Goal: Task Accomplishment & Management: Use online tool/utility

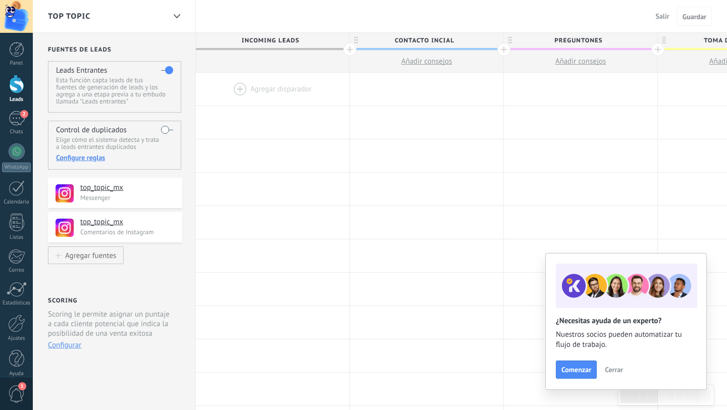
click at [242, 88] on div at bounding box center [272, 89] width 153 height 33
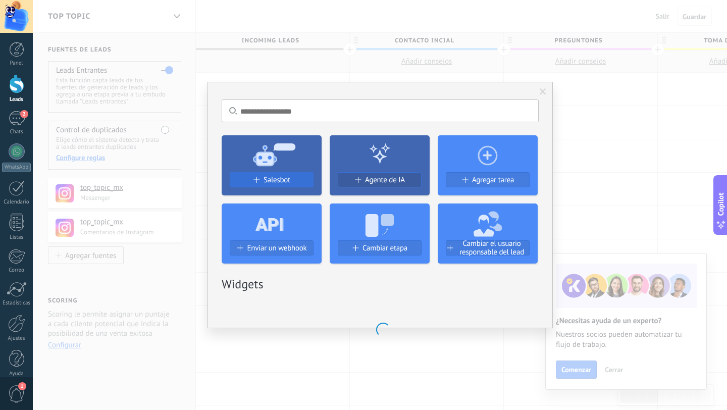
click at [265, 180] on span "Salesbot" at bounding box center [276, 180] width 27 height 9
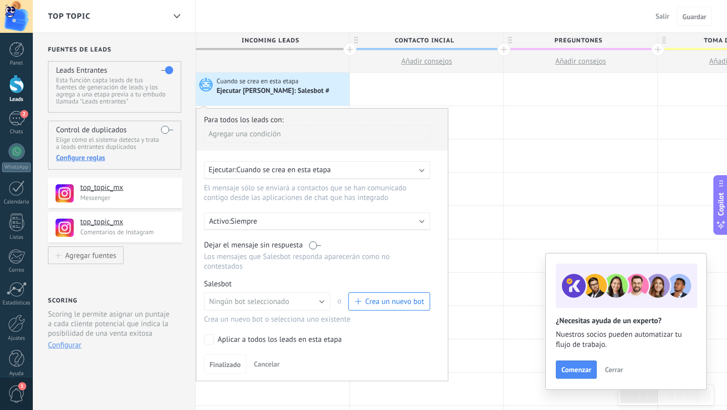
click at [370, 172] on div "Ejecutar: Cuando se crea en esta etapa" at bounding box center [312, 170] width 209 height 10
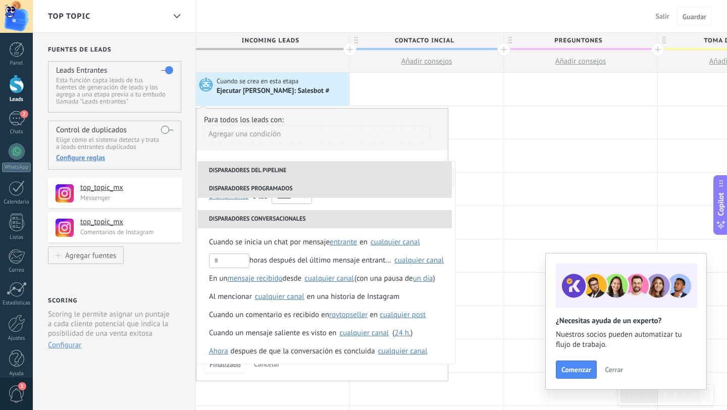
scroll to position [112, 0]
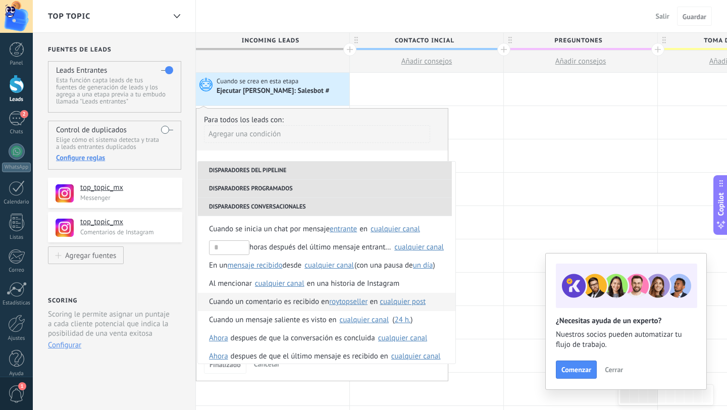
click at [350, 300] on span "roytopseller" at bounding box center [348, 302] width 38 height 18
click at [354, 320] on span "top_topic_mx" at bounding box center [359, 320] width 54 height 10
click at [417, 302] on span "cualquier post" at bounding box center [407, 302] width 46 height 10
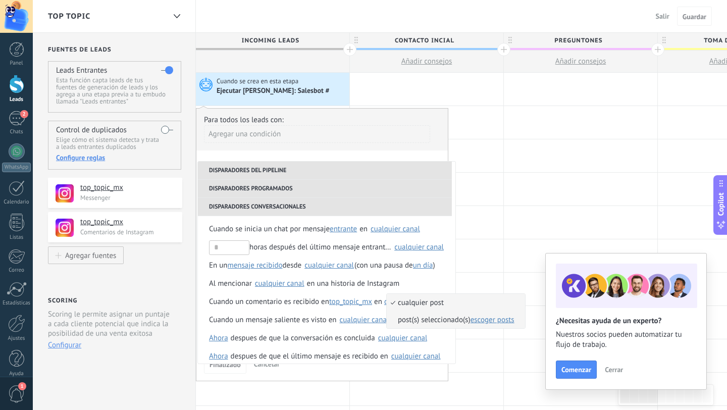
click at [417, 320] on span "post(s) seleccionado(s) escoger posts" at bounding box center [451, 320] width 128 height 10
click at [491, 321] on span "escoger posts" at bounding box center [492, 320] width 44 height 10
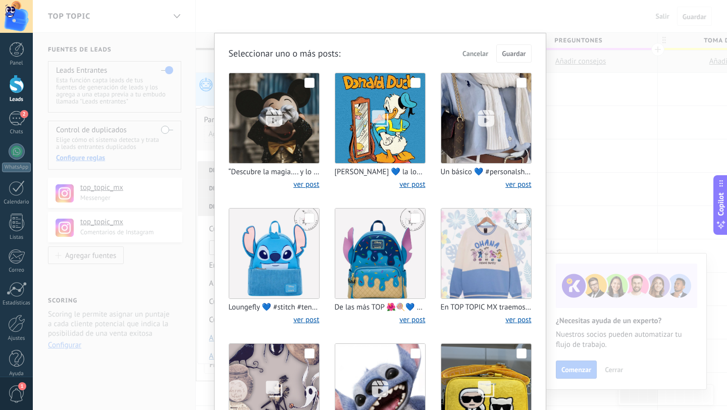
click at [308, 84] on span at bounding box center [309, 83] width 10 height 10
click at [518, 56] on span "Guardar" at bounding box center [514, 53] width 24 height 7
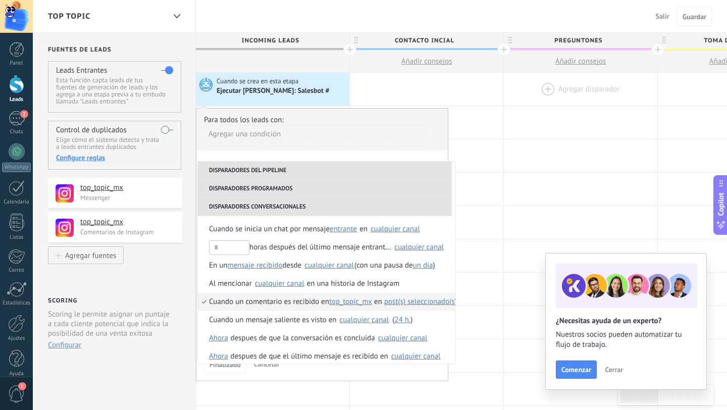
click at [519, 87] on div at bounding box center [580, 89] width 153 height 33
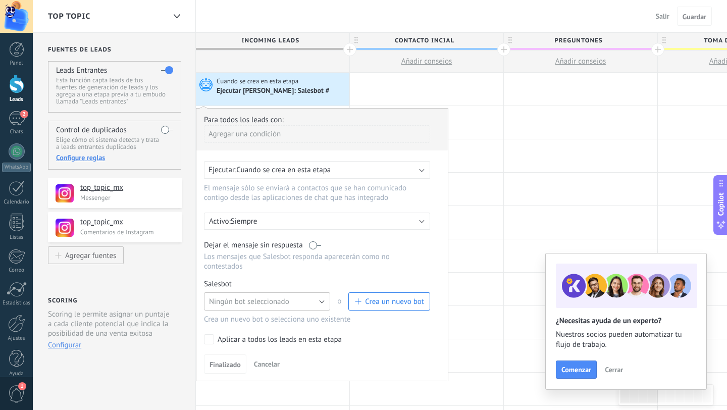
click at [302, 303] on button "Ningún bot seleccionado" at bounding box center [267, 301] width 126 height 18
click at [253, 320] on span "palabra Magia" at bounding box center [262, 319] width 129 height 10
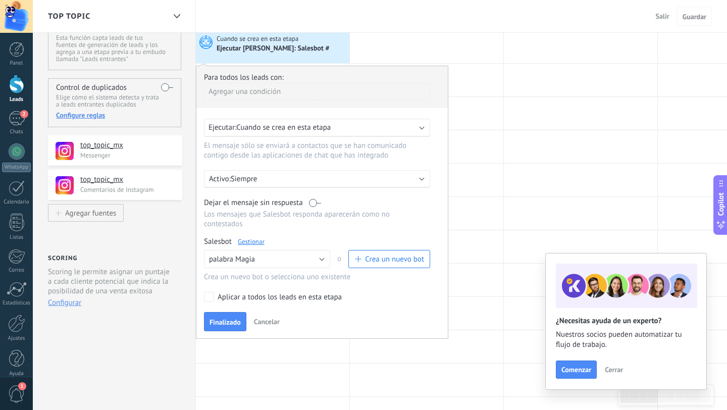
scroll to position [44, 0]
click at [224, 323] on span "Finalizado" at bounding box center [224, 320] width 31 height 7
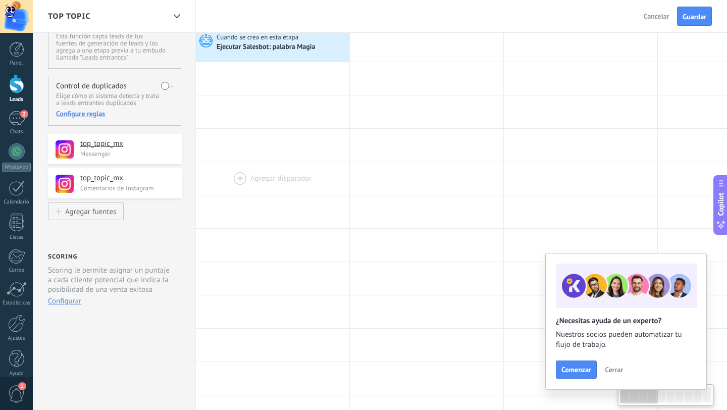
scroll to position [0, 0]
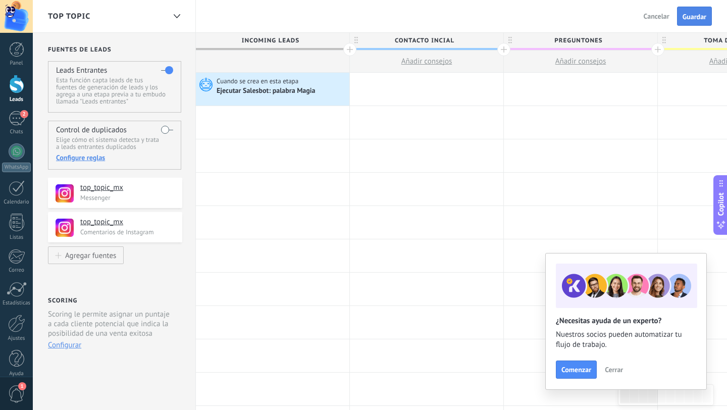
click at [697, 15] on span "Guardar" at bounding box center [694, 16] width 24 height 7
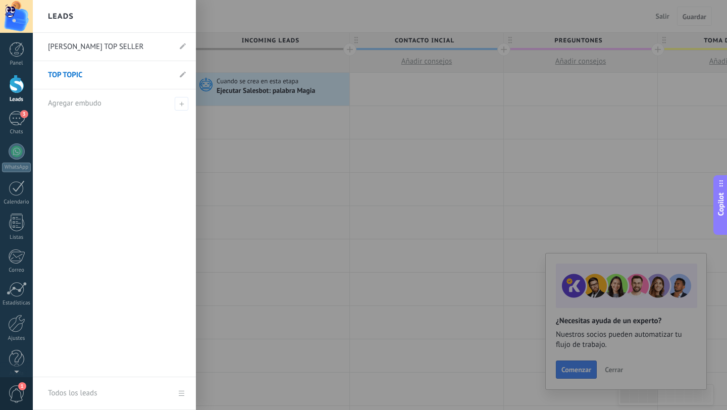
click at [19, 88] on div at bounding box center [16, 84] width 15 height 19
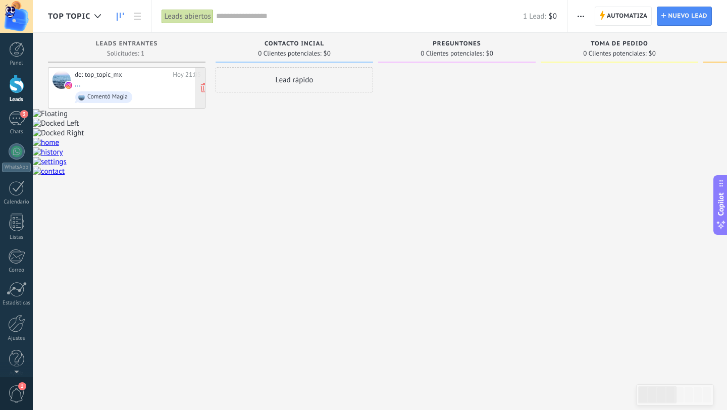
click at [105, 80] on div "de: top_topic_mx [DATE] 21:05 ... Comentó Magia" at bounding box center [138, 88] width 126 height 34
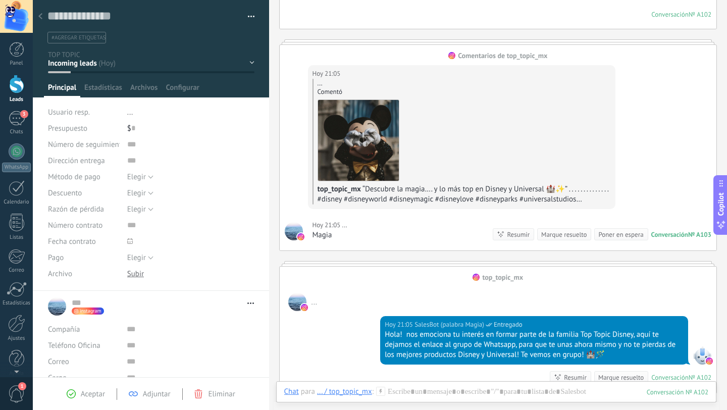
scroll to position [782, 0]
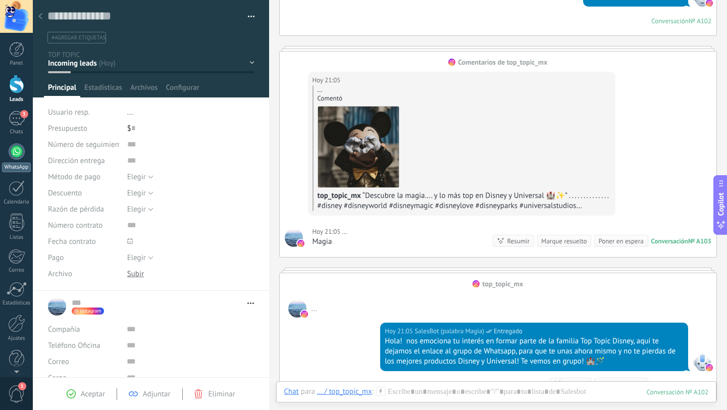
click at [17, 155] on div at bounding box center [17, 151] width 16 height 16
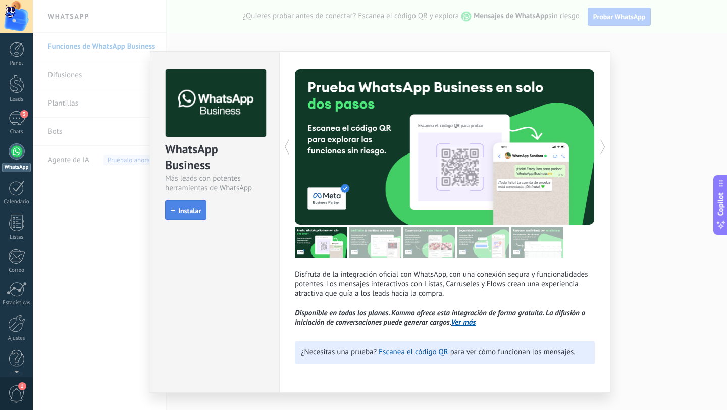
click at [191, 210] on span "Instalar" at bounding box center [189, 210] width 23 height 7
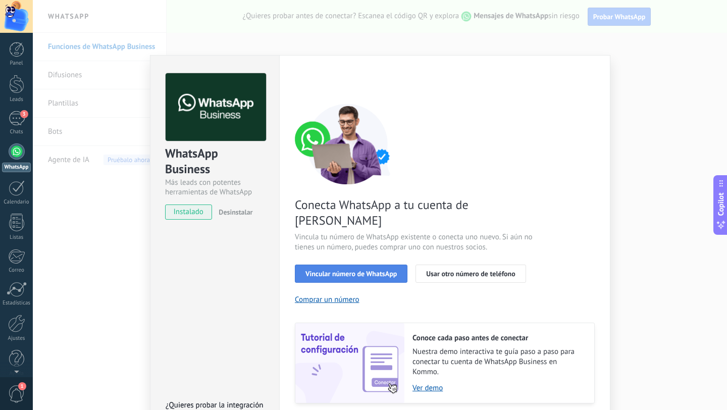
scroll to position [23, 0]
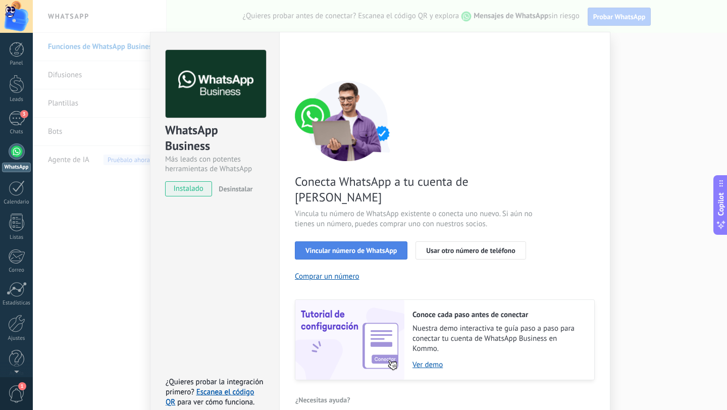
click at [338, 247] on span "Vincular número de WhatsApp" at bounding box center [350, 250] width 91 height 7
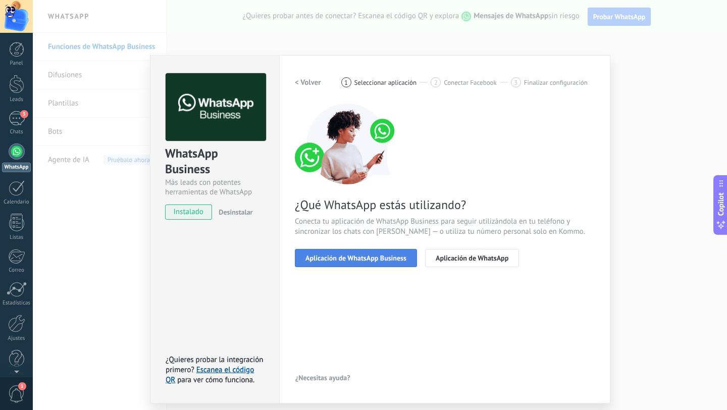
click at [345, 259] on span "Aplicación de WhatsApp Business" at bounding box center [355, 257] width 101 height 7
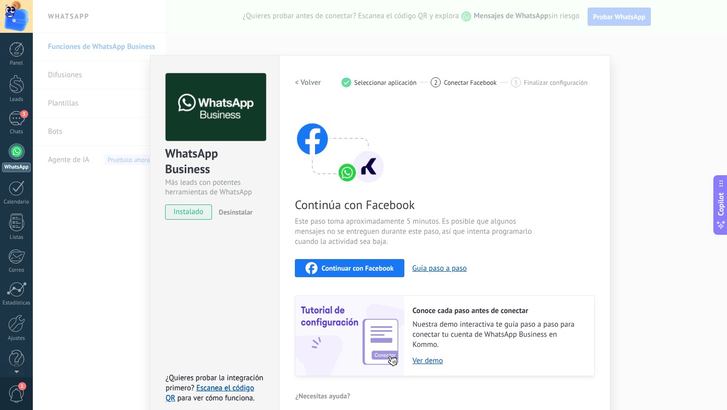
click at [343, 265] on span "Continuar con Facebook" at bounding box center [357, 267] width 72 height 7
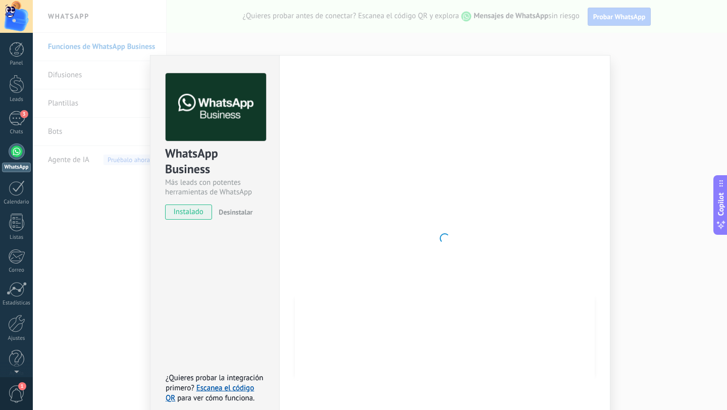
click at [657, 256] on div "WhatsApp Business Más leads con potentes herramientas de WhatsApp instalado Des…" at bounding box center [380, 205] width 694 height 410
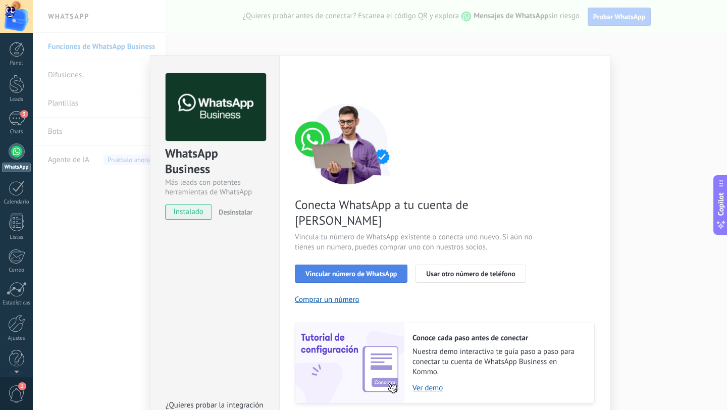
click at [348, 270] on span "Vincular número de WhatsApp" at bounding box center [350, 273] width 91 height 7
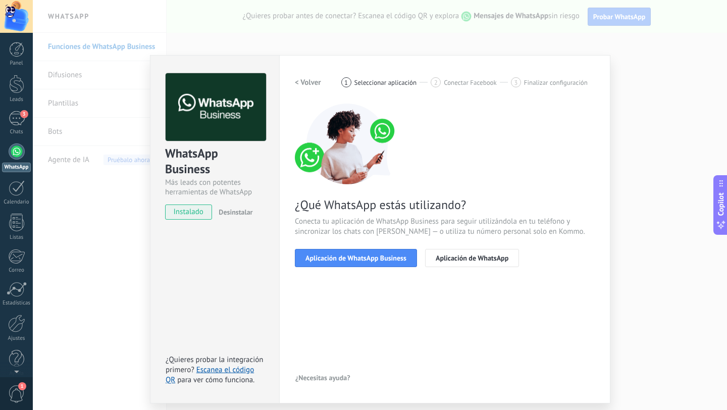
click at [348, 258] on span "Aplicación de WhatsApp Business" at bounding box center [355, 257] width 101 height 7
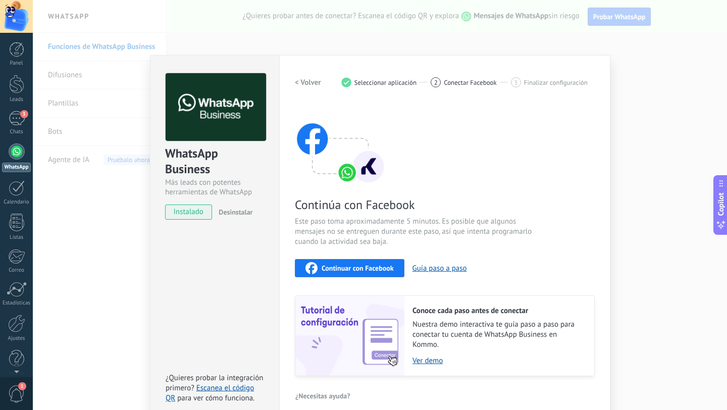
click at [347, 269] on span "Continuar con Facebook" at bounding box center [357, 267] width 72 height 7
click at [97, 233] on div "WhatsApp Business Más leads con potentes herramientas de WhatsApp instalado Des…" at bounding box center [380, 205] width 694 height 410
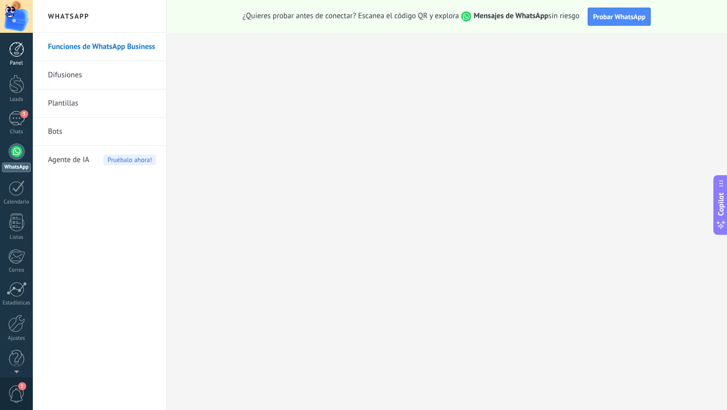
click at [18, 49] on div at bounding box center [16, 49] width 15 height 15
